Goal: Information Seeking & Learning: Learn about a topic

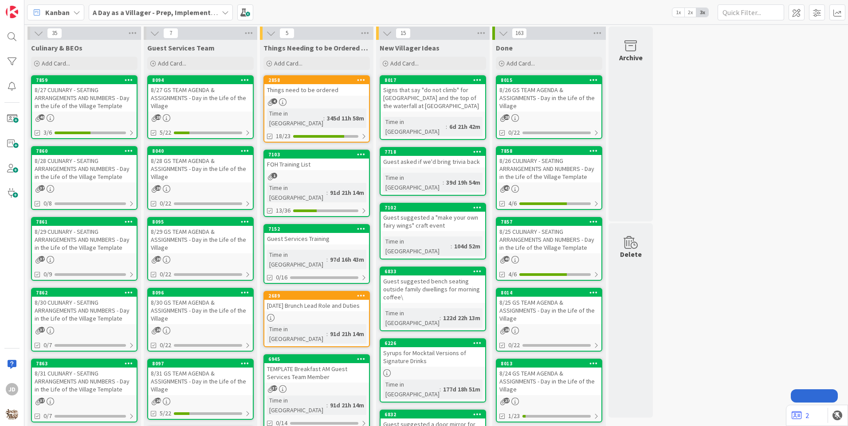
click at [79, 101] on div "8/27 CULINARY - SEATING ARRANGEMENTS AND NUMBERS - Day in the Life of the Villa…" at bounding box center [84, 97] width 105 height 27
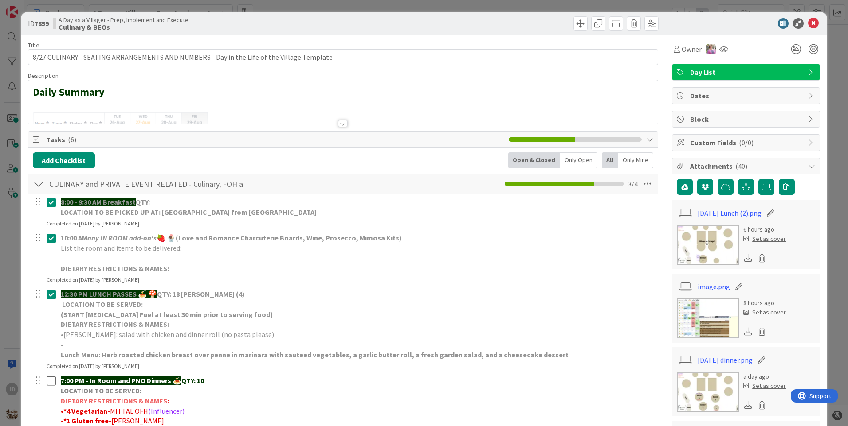
scroll to position [89, 0]
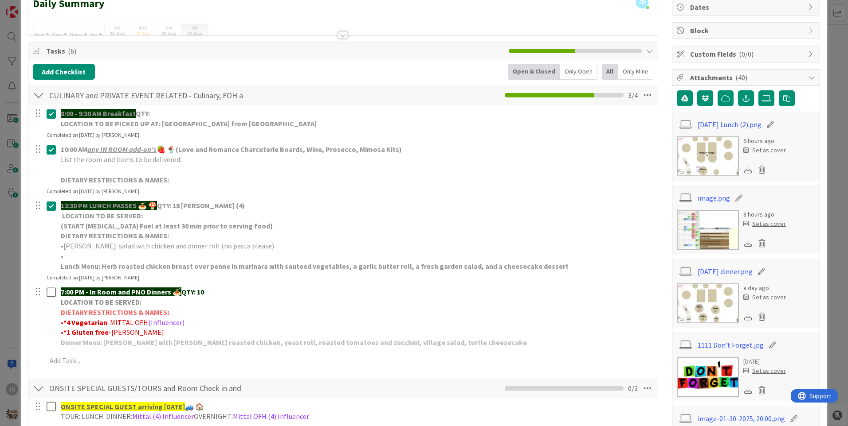
click at [708, 290] on img at bounding box center [708, 304] width 62 height 40
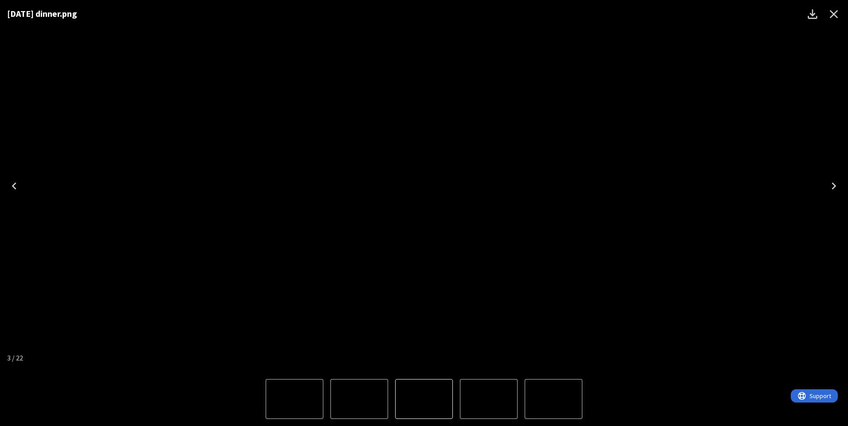
click at [835, 18] on icon "Close" at bounding box center [833, 14] width 14 height 14
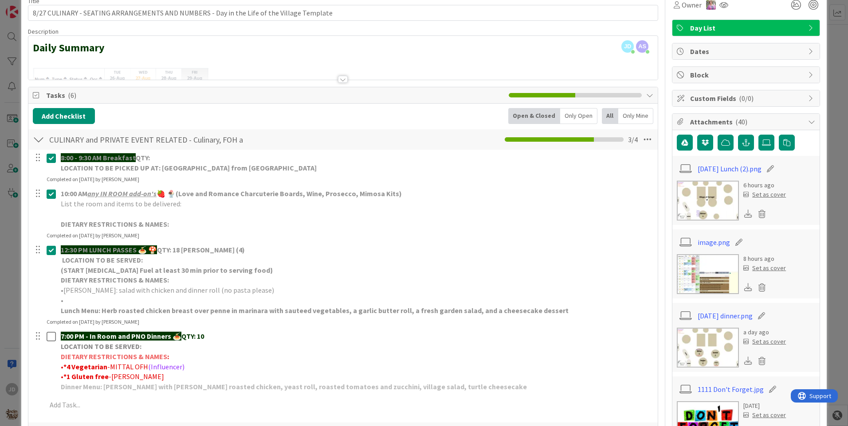
scroll to position [0, 0]
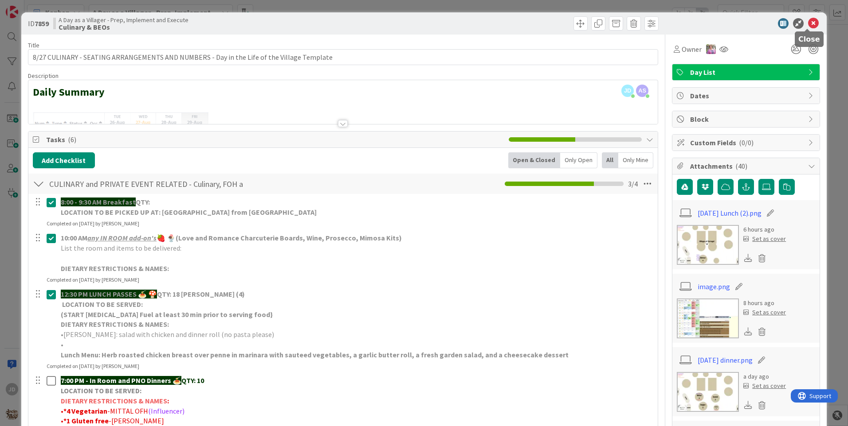
click at [808, 25] on icon at bounding box center [813, 23] width 11 height 11
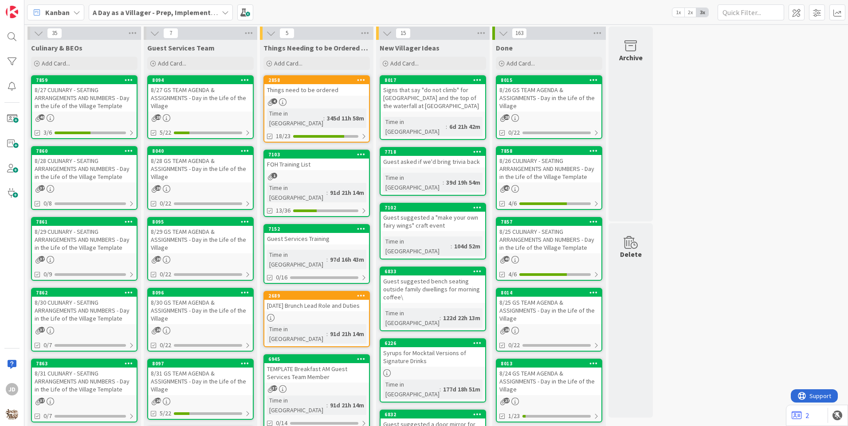
click at [59, 243] on div "8/29 CULINARY - SEATING ARRANGEMENTS AND NUMBERS - Day in the Life of the Villa…" at bounding box center [84, 239] width 105 height 27
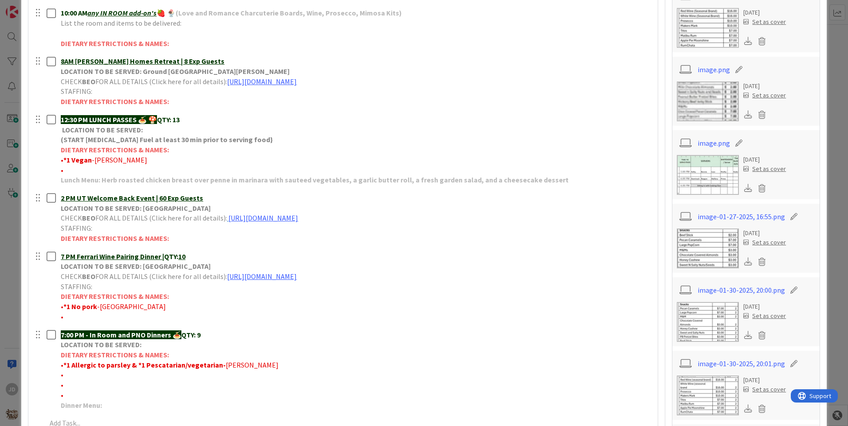
scroll to position [222, 0]
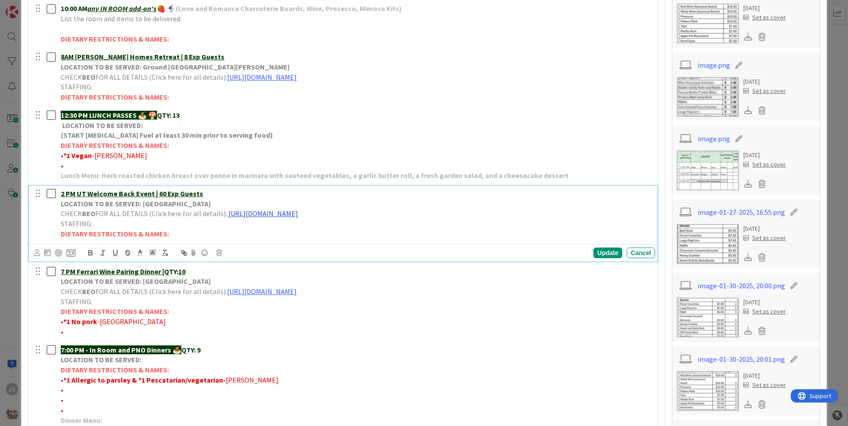
click at [282, 214] on link "[URL][DOMAIN_NAME]" at bounding box center [263, 213] width 70 height 9
click at [318, 229] on link "[URL][DOMAIN_NAME]" at bounding box center [334, 231] width 61 height 12
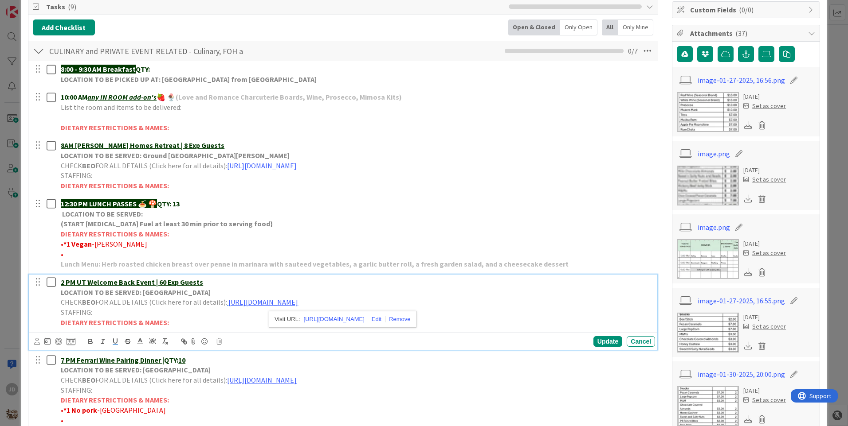
scroll to position [177, 0]
